Goal: Information Seeking & Learning: Learn about a topic

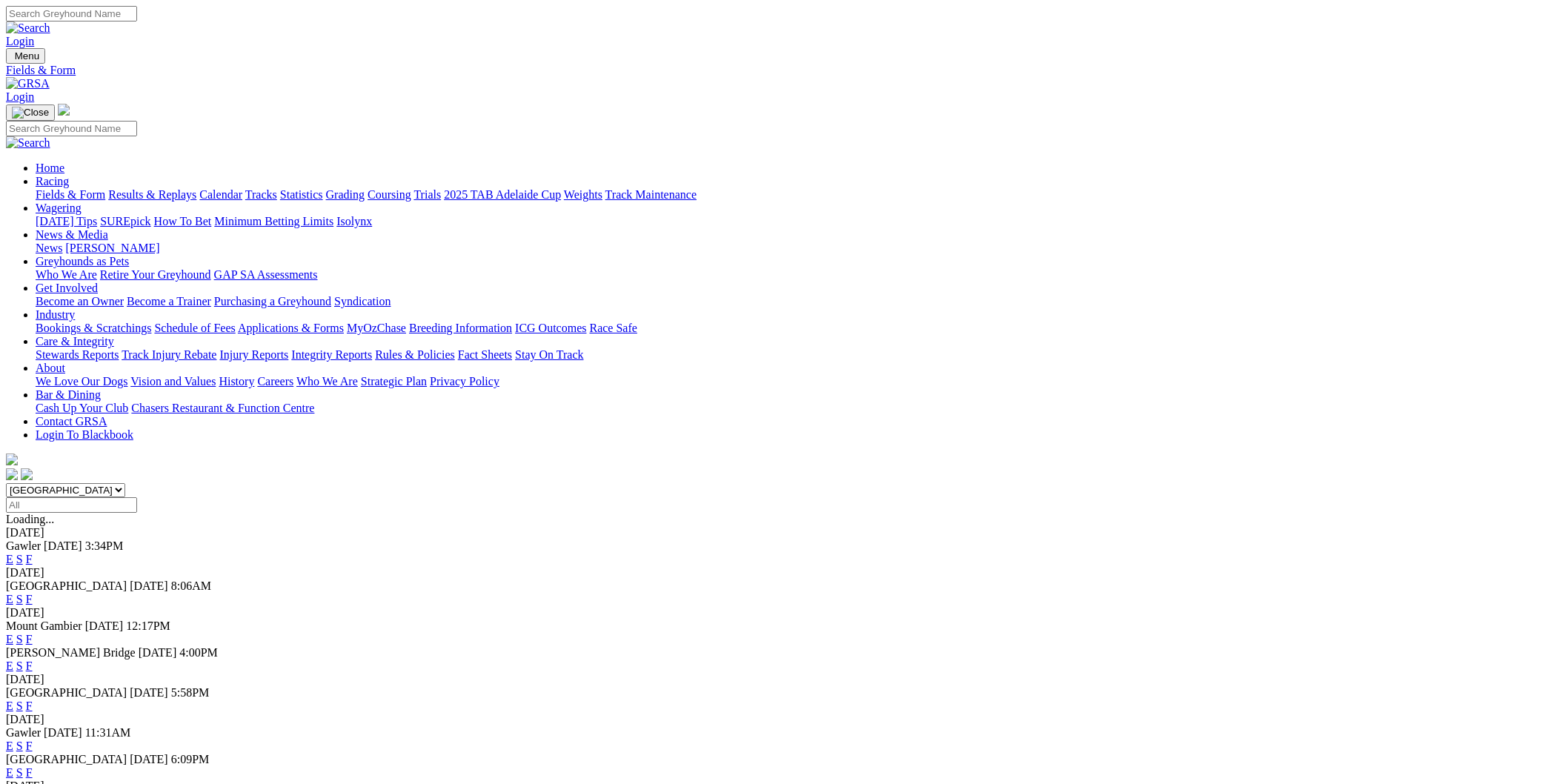
click at [126, 483] on select "[GEOGRAPHIC_DATA] [GEOGRAPHIC_DATA] [GEOGRAPHIC_DATA] [GEOGRAPHIC_DATA] [GEOGRA…" at bounding box center [65, 490] width 119 height 14
select select "[GEOGRAPHIC_DATA]"
click at [126, 483] on select "[GEOGRAPHIC_DATA] [GEOGRAPHIC_DATA] [GEOGRAPHIC_DATA] [GEOGRAPHIC_DATA] [GEOGRA…" at bounding box center [65, 490] width 119 height 14
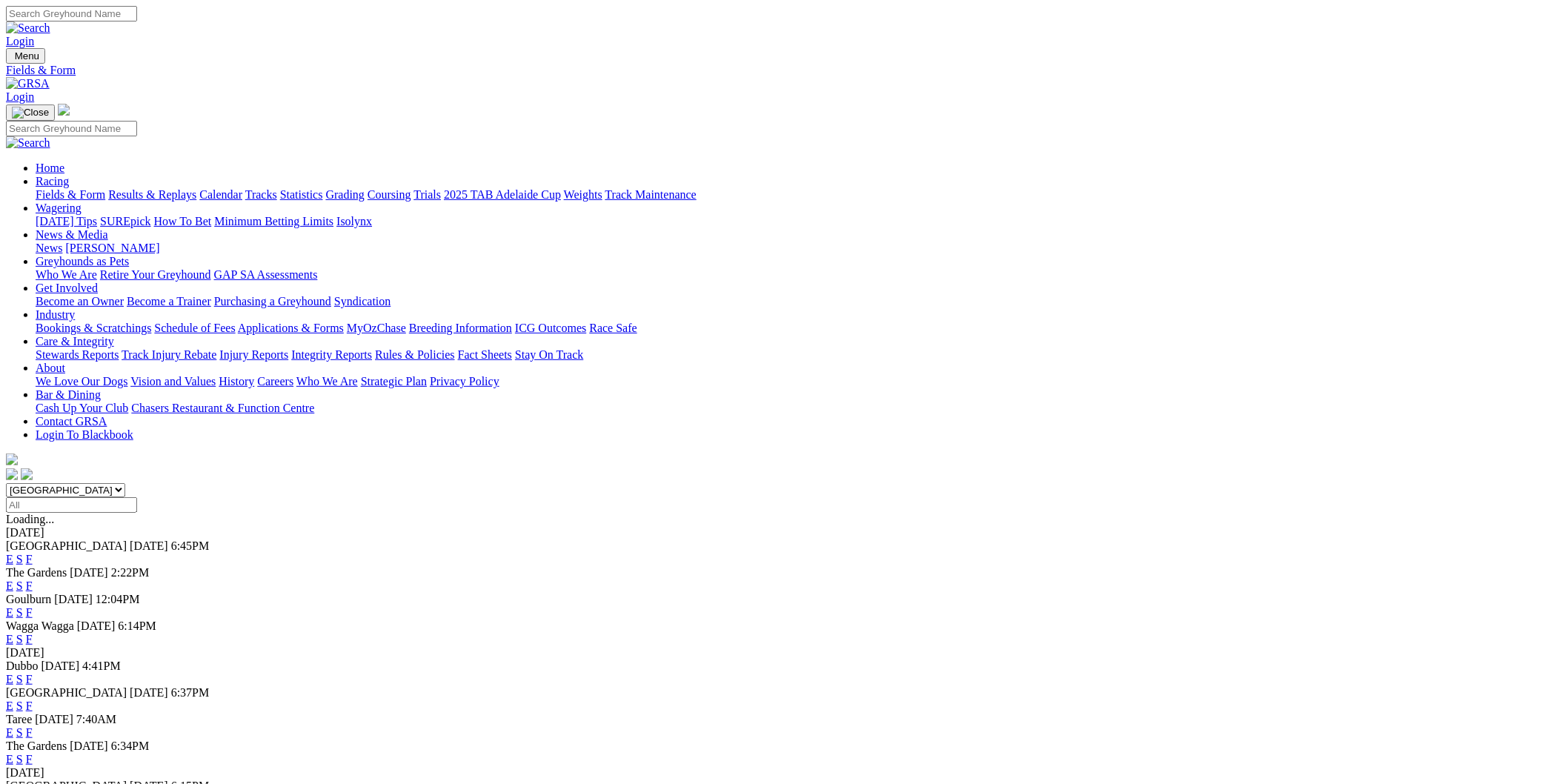
click at [13, 553] on link "E" at bounding box center [10, 558] width 8 height 12
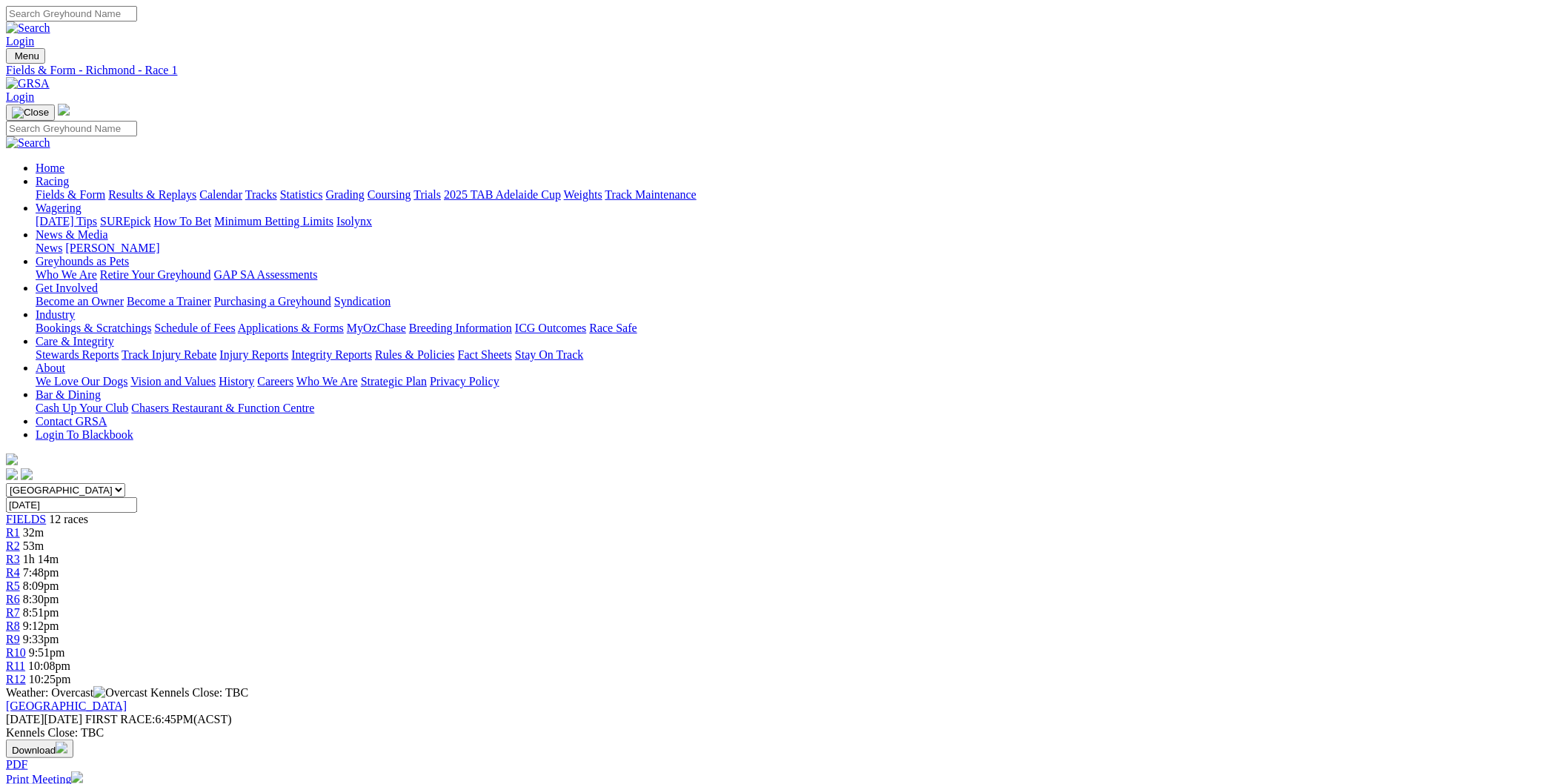
click at [495, 539] on div "R2 53m" at bounding box center [784, 546] width 1556 height 13
click at [20, 553] on link "R3" at bounding box center [12, 558] width 14 height 12
